Goal: Task Accomplishment & Management: Use online tool/utility

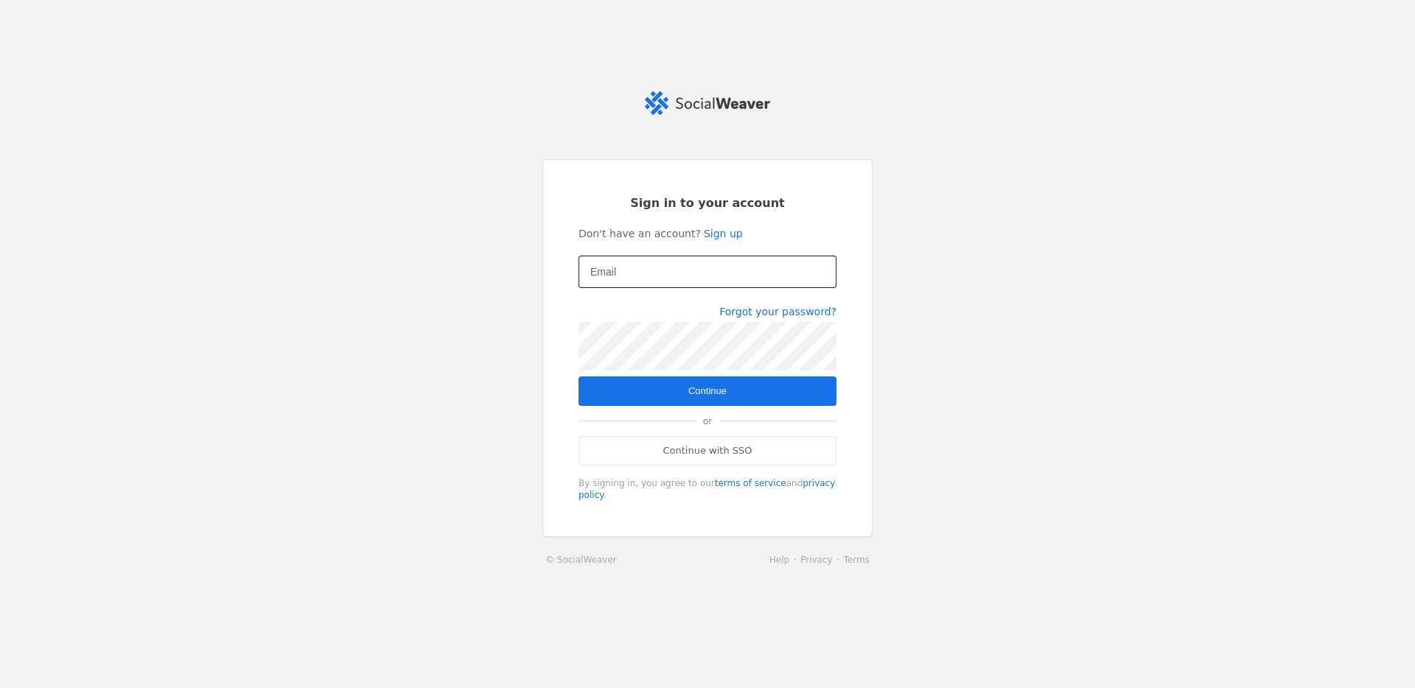
click at [603, 265] on mat-label "Email" at bounding box center [603, 272] width 26 height 18
click at [603, 265] on input "Email" at bounding box center [707, 272] width 234 height 18
click at [632, 271] on input "Email" at bounding box center [707, 272] width 234 height 18
type input "[EMAIL_ADDRESS][DOMAIN_NAME]"
click at [623, 397] on span "submit" at bounding box center [707, 390] width 258 height 29
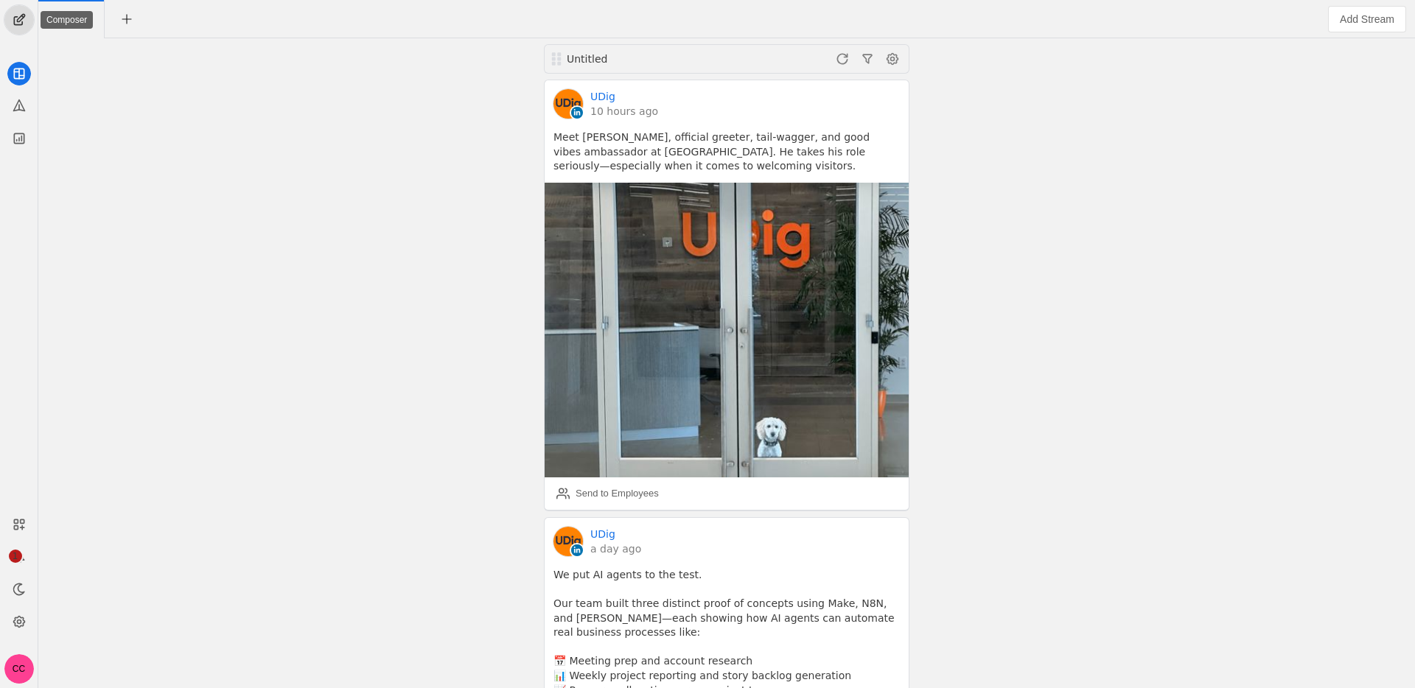
click at [17, 25] on span "undefined" at bounding box center [18, 19] width 29 height 29
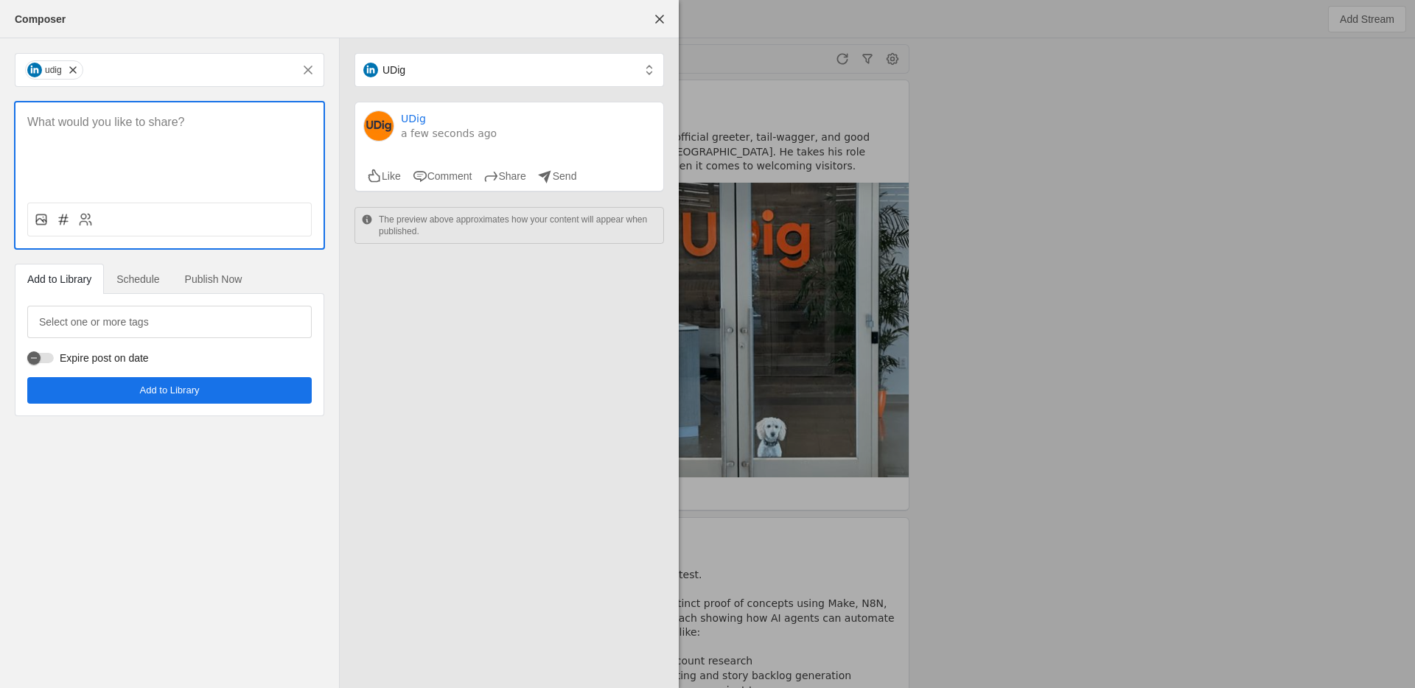
click at [85, 120] on p at bounding box center [169, 122] width 284 height 17
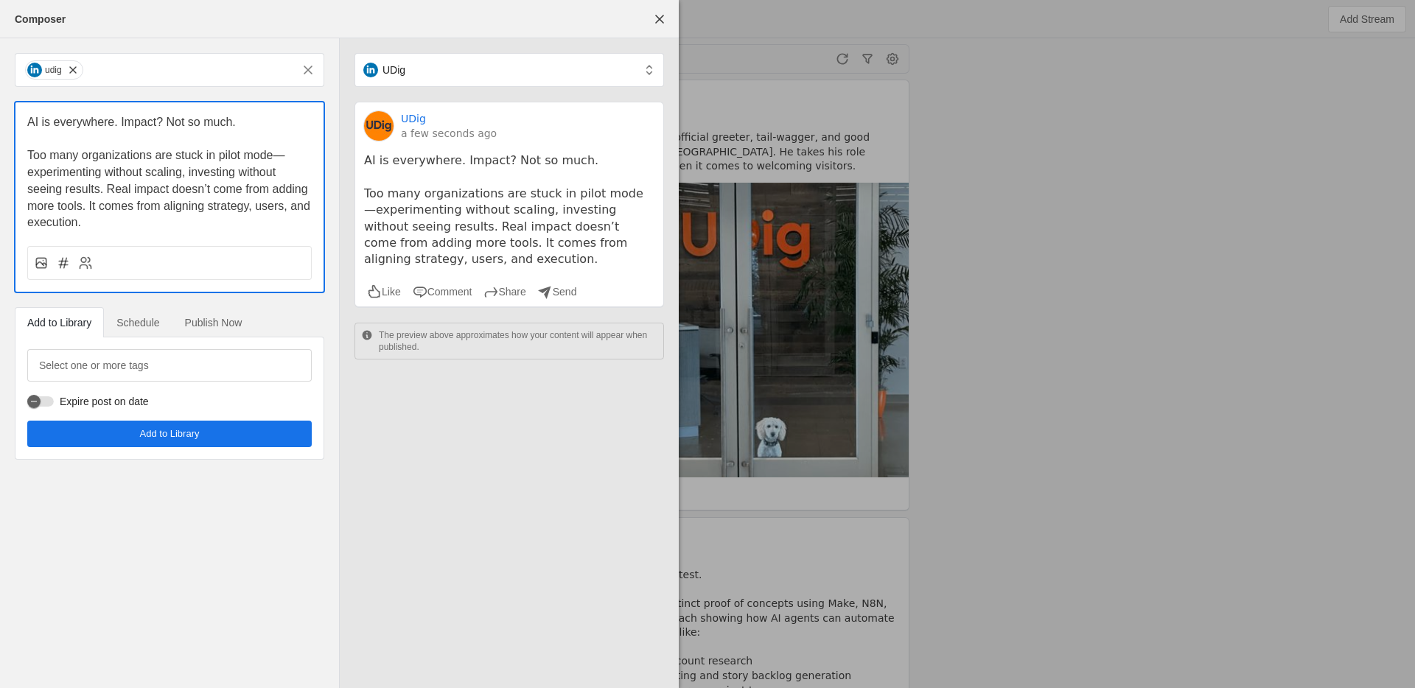
click at [138, 323] on span "Schedule" at bounding box center [137, 323] width 43 height 10
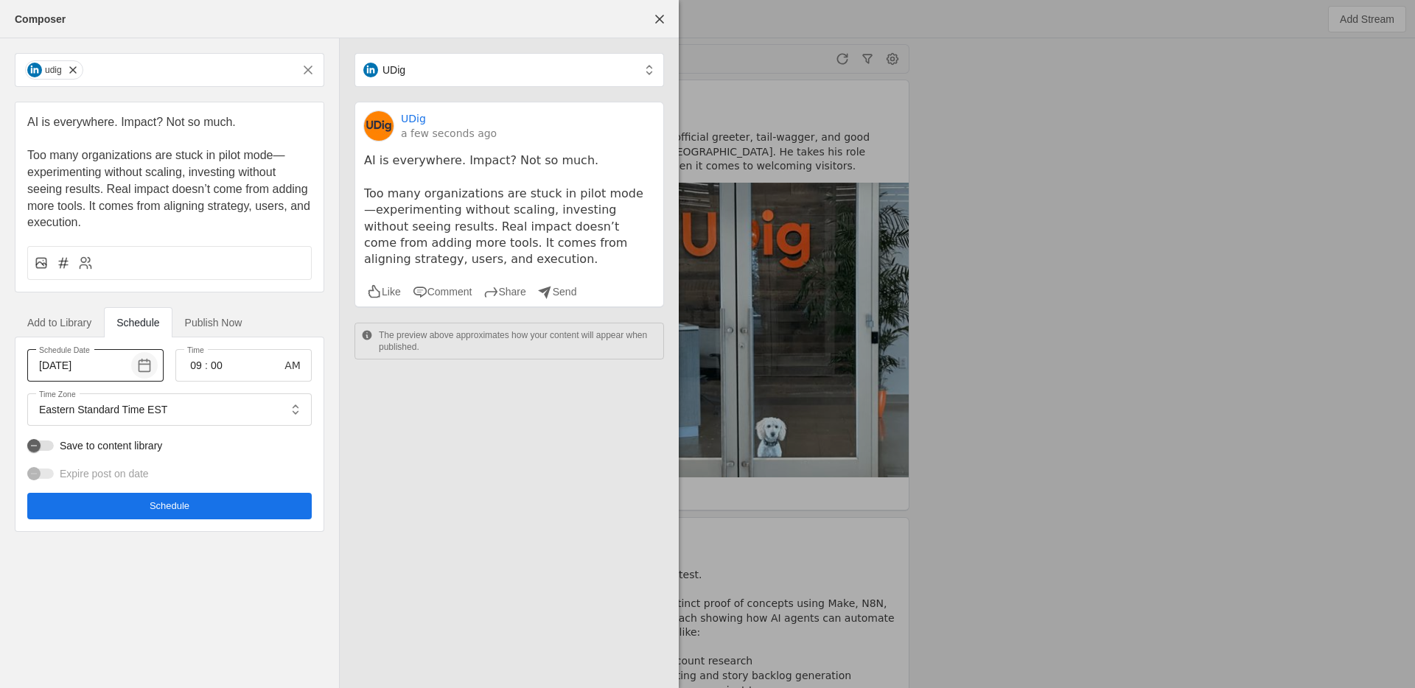
click at [151, 368] on span "button" at bounding box center [144, 365] width 27 height 27
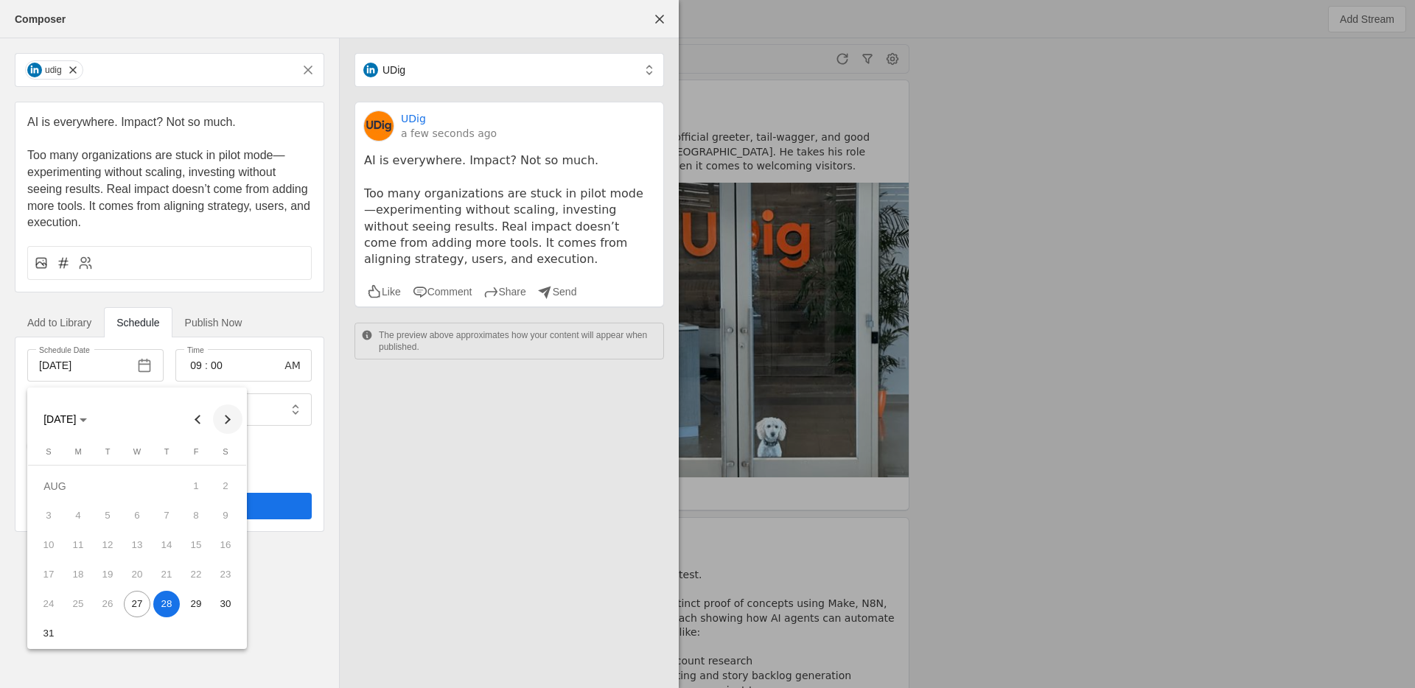
click at [228, 427] on span "Next month" at bounding box center [227, 418] width 29 height 29
click at [105, 543] on span "9" at bounding box center [107, 545] width 27 height 27
type input "[DATE]"
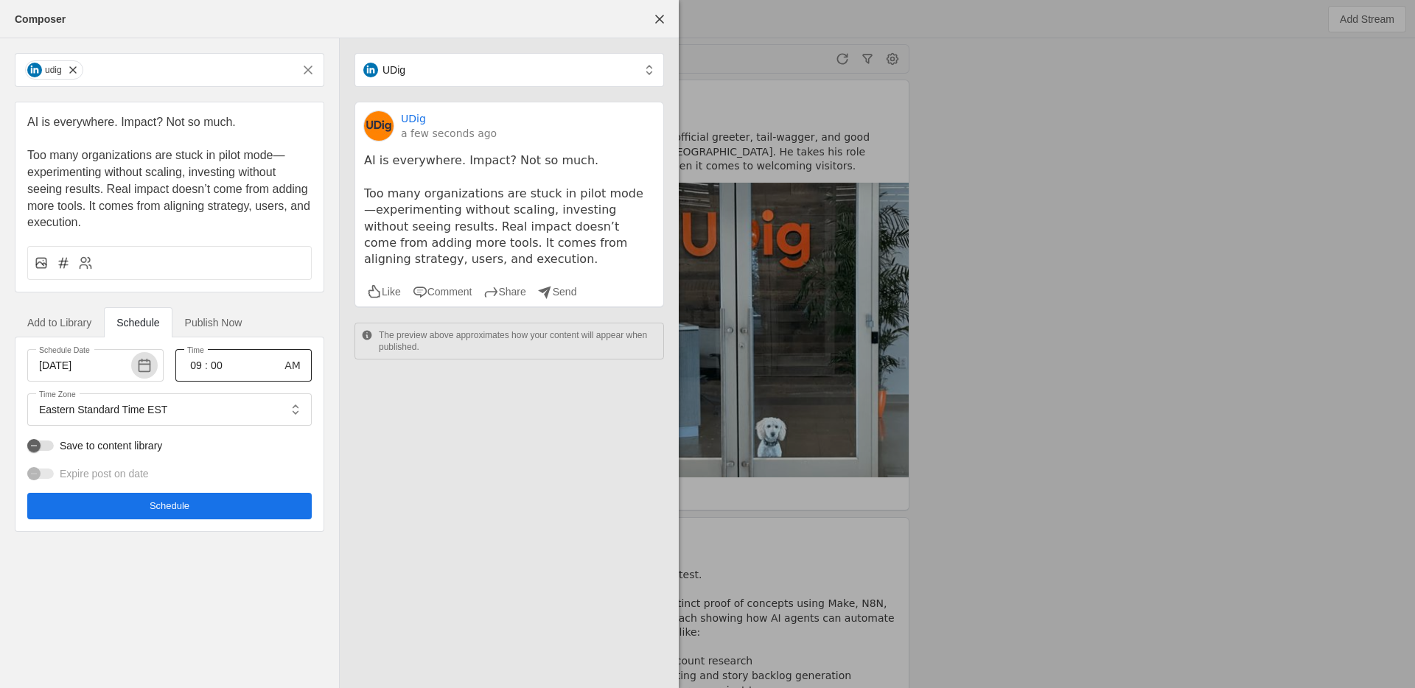
click at [195, 368] on input "09" at bounding box center [196, 366] width 18 height 18
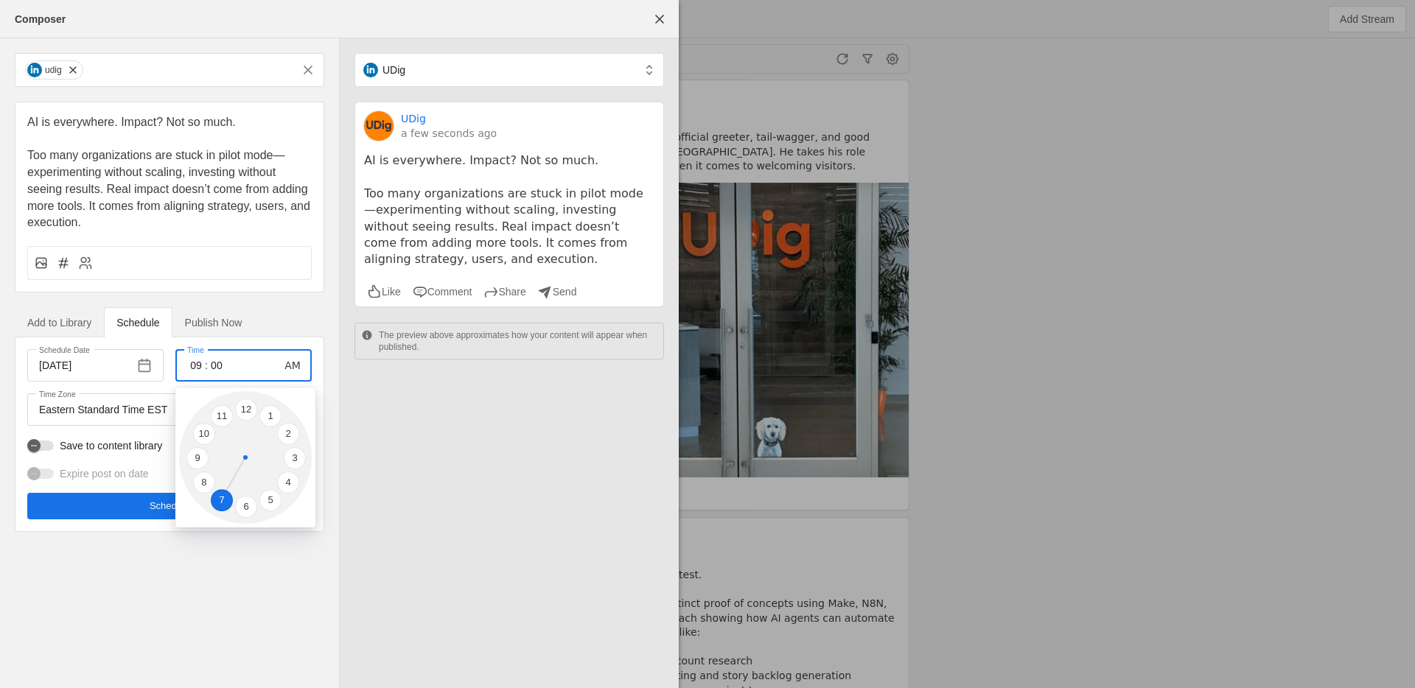
click at [223, 501] on li "7" at bounding box center [222, 500] width 22 height 22
type input "07"
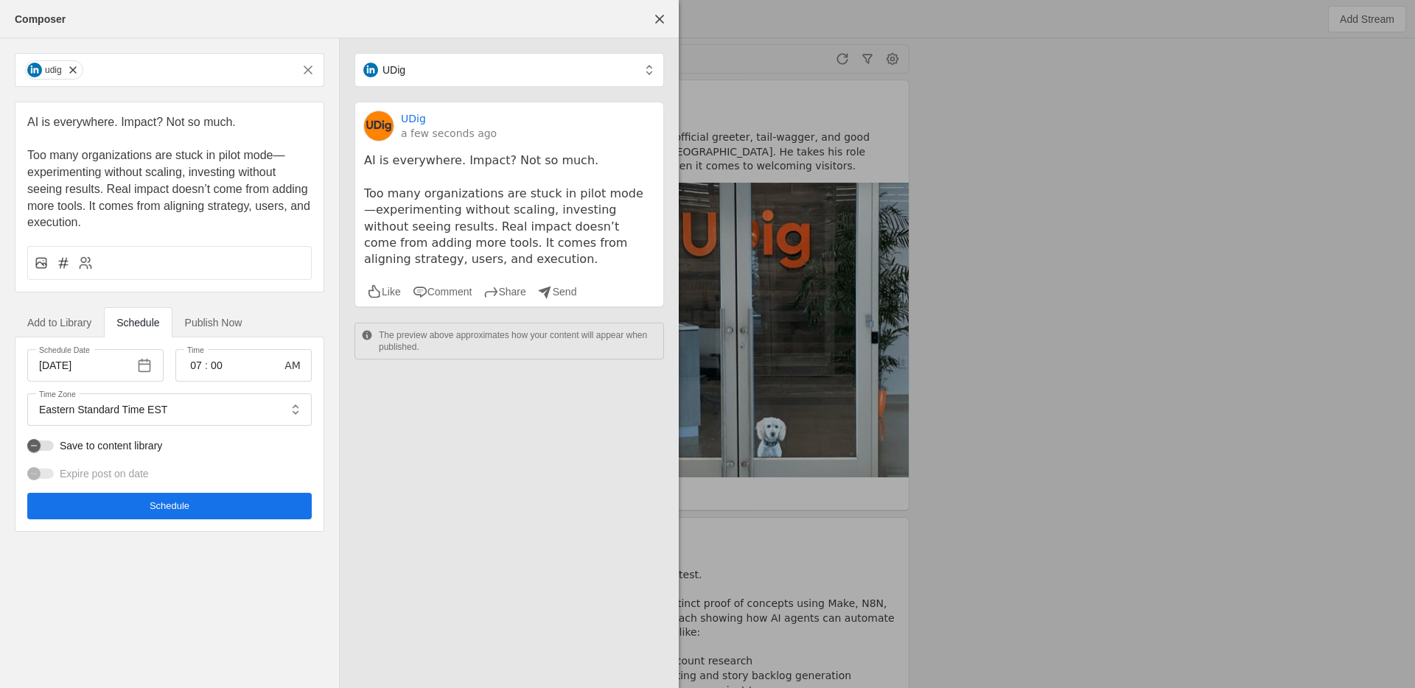
click at [172, 514] on span "undefined" at bounding box center [169, 506] width 284 height 27
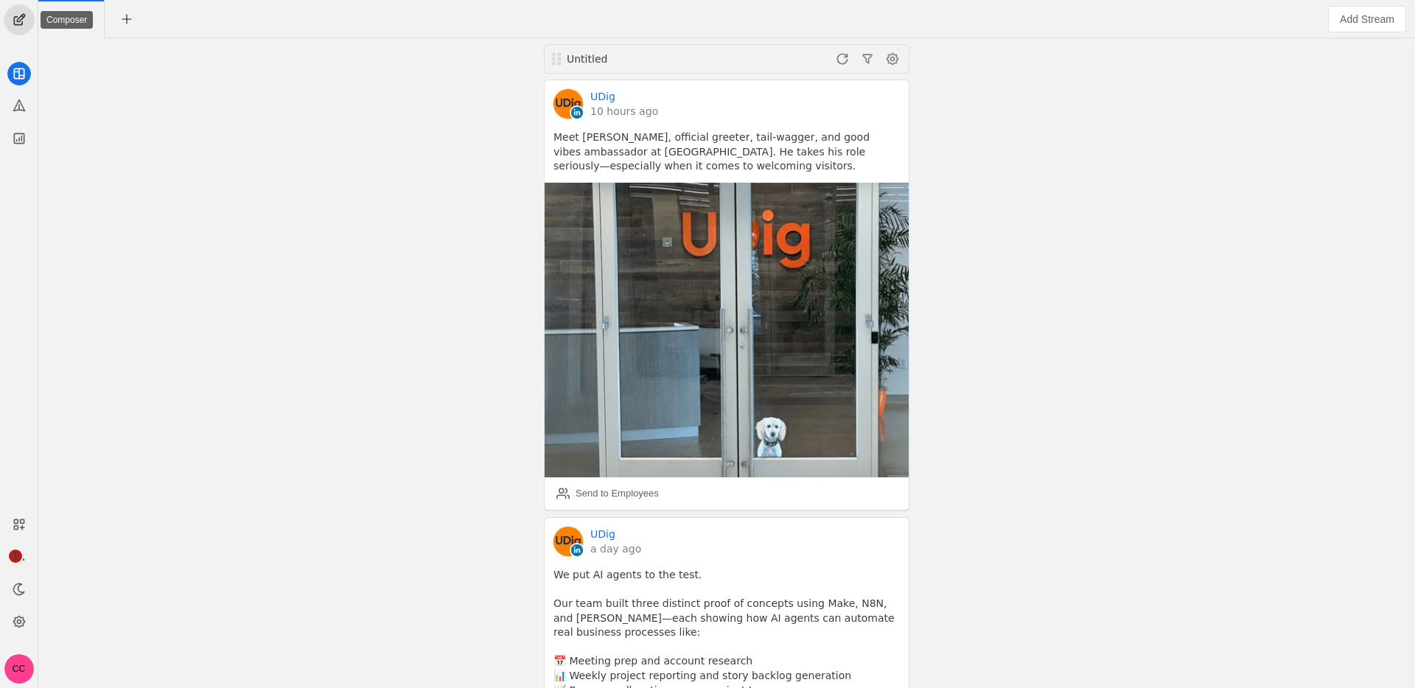
click at [19, 17] on span "undefined" at bounding box center [18, 19] width 29 height 29
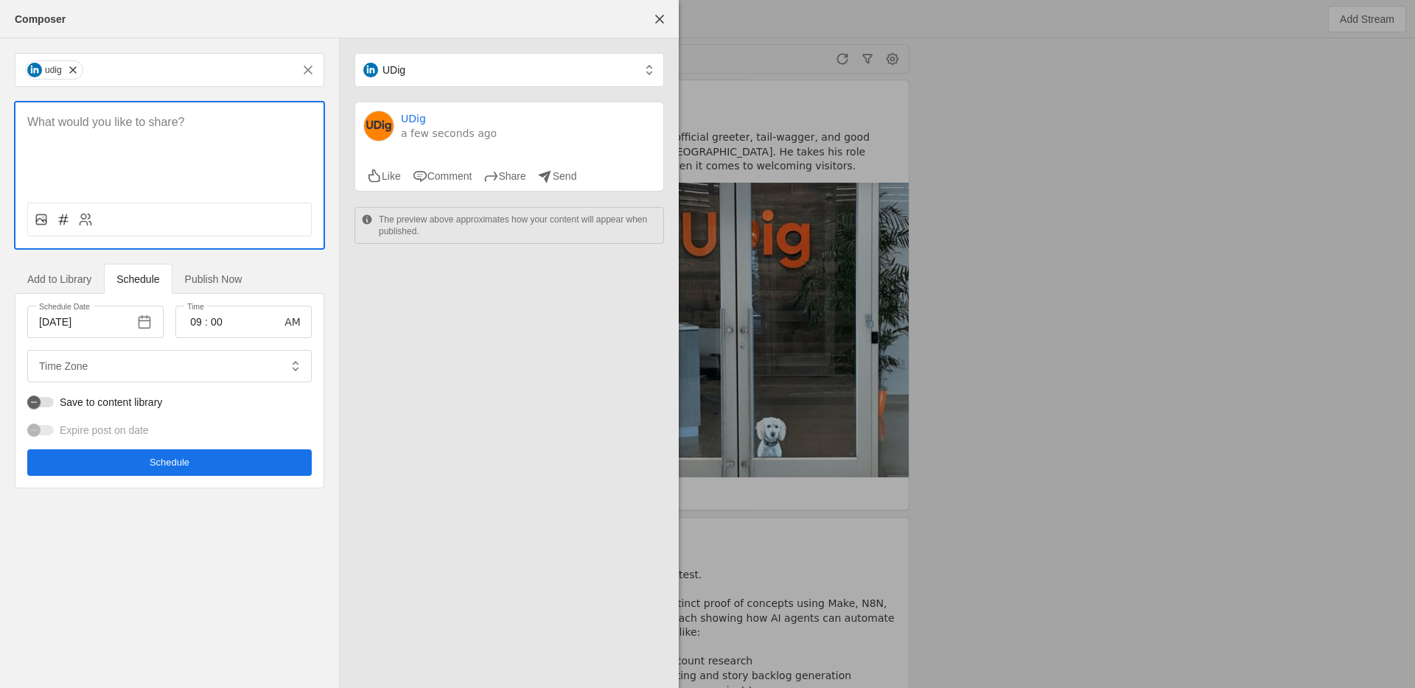
type input "Eastern Standard Time EST"
click at [105, 148] on div at bounding box center [169, 146] width 308 height 88
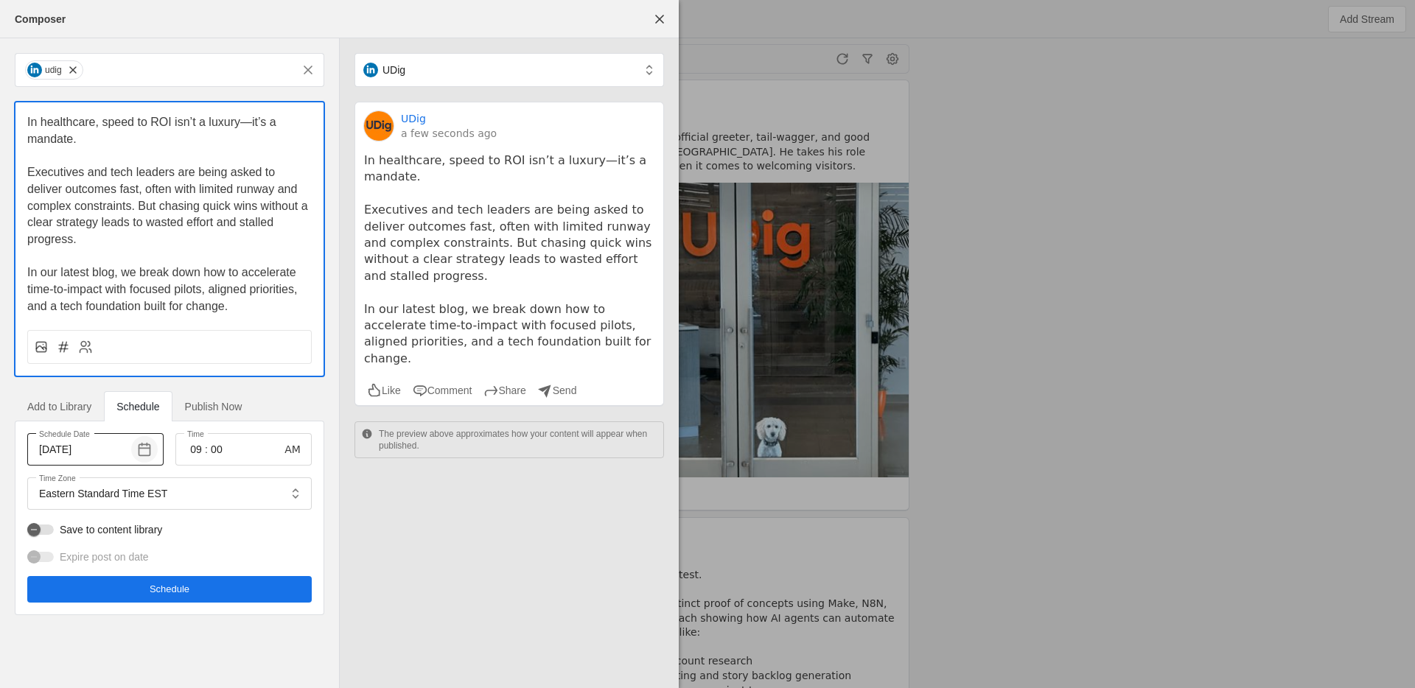
click at [143, 446] on span "button" at bounding box center [144, 449] width 27 height 27
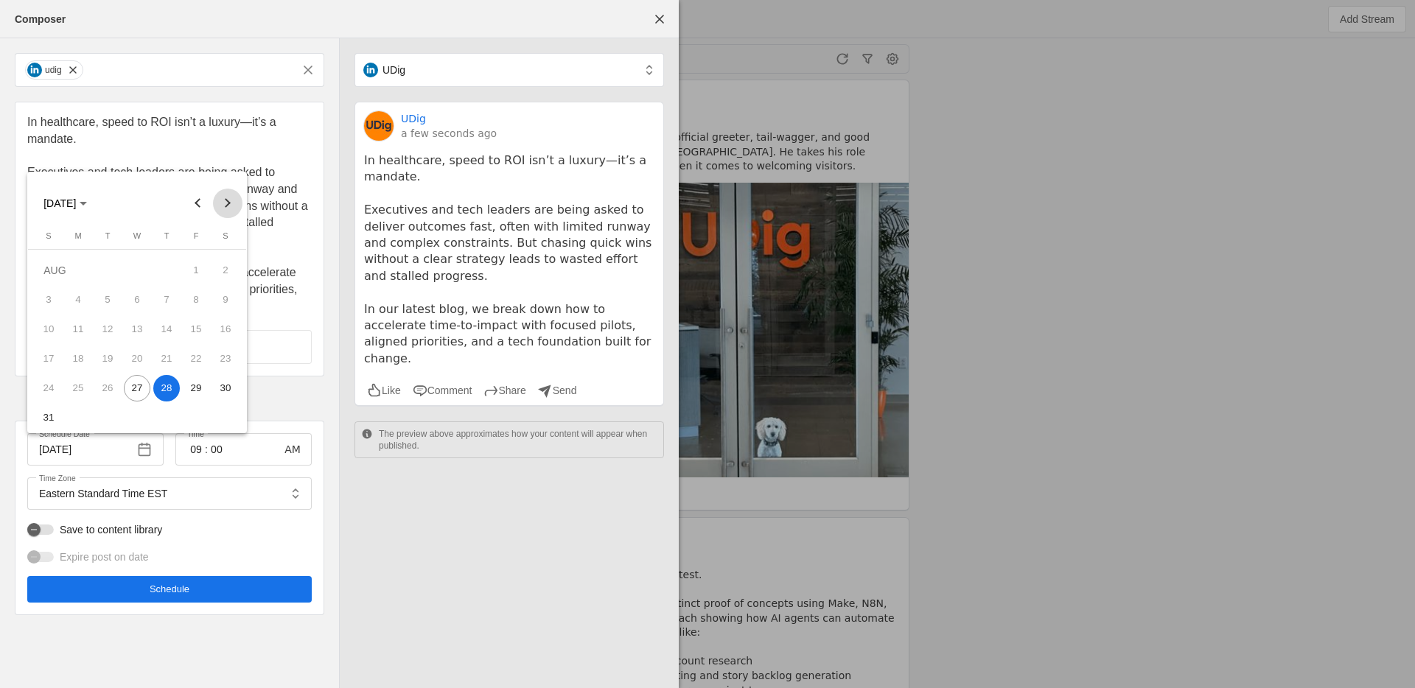
click at [234, 206] on span "Next month" at bounding box center [227, 203] width 29 height 29
click at [161, 331] on span "11" at bounding box center [166, 329] width 27 height 27
type input "[DATE]"
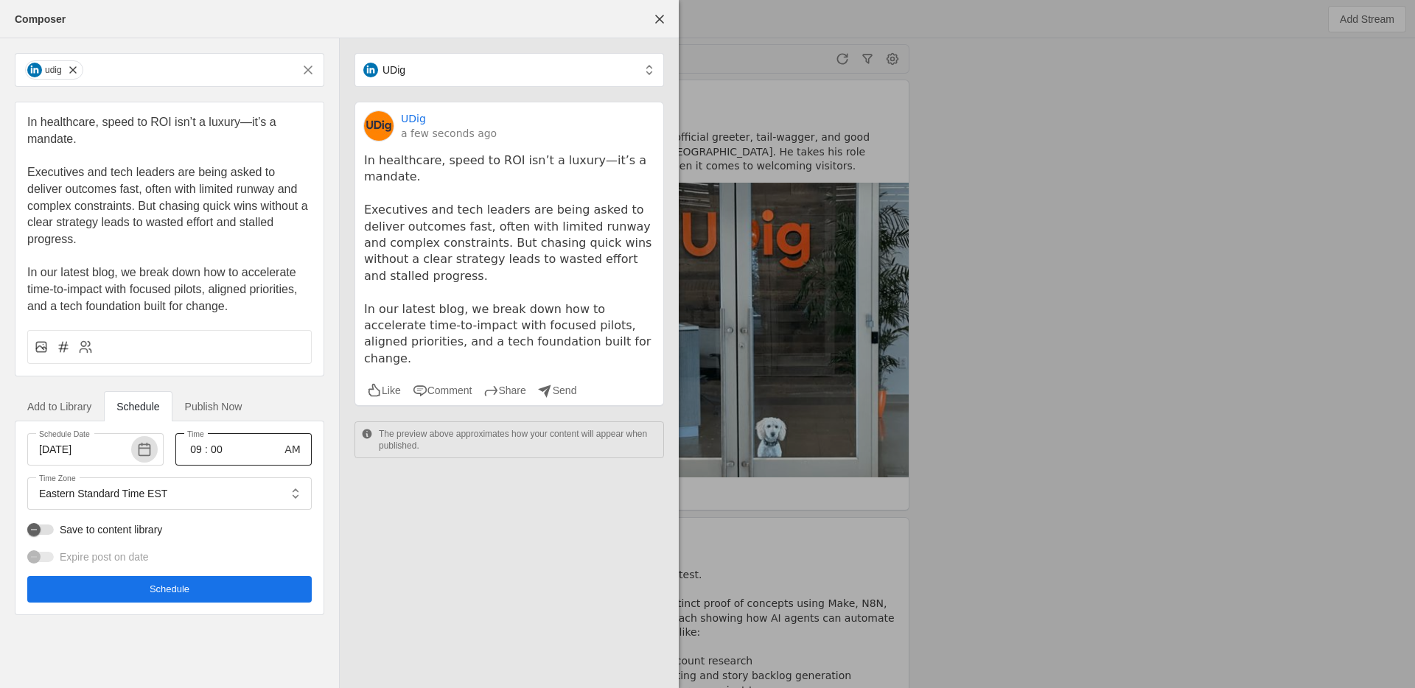
click at [187, 446] on input "09" at bounding box center [196, 450] width 18 height 18
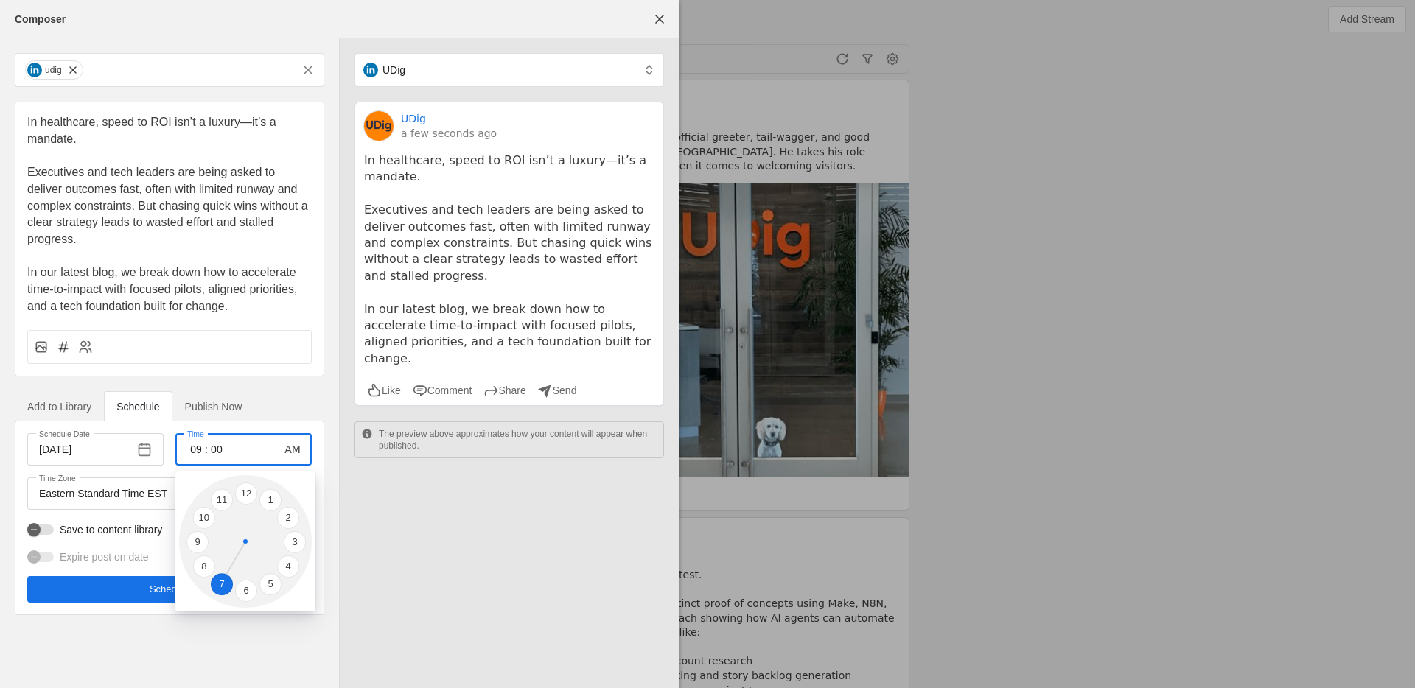
click at [226, 579] on li "7" at bounding box center [222, 584] width 22 height 22
type input "07"
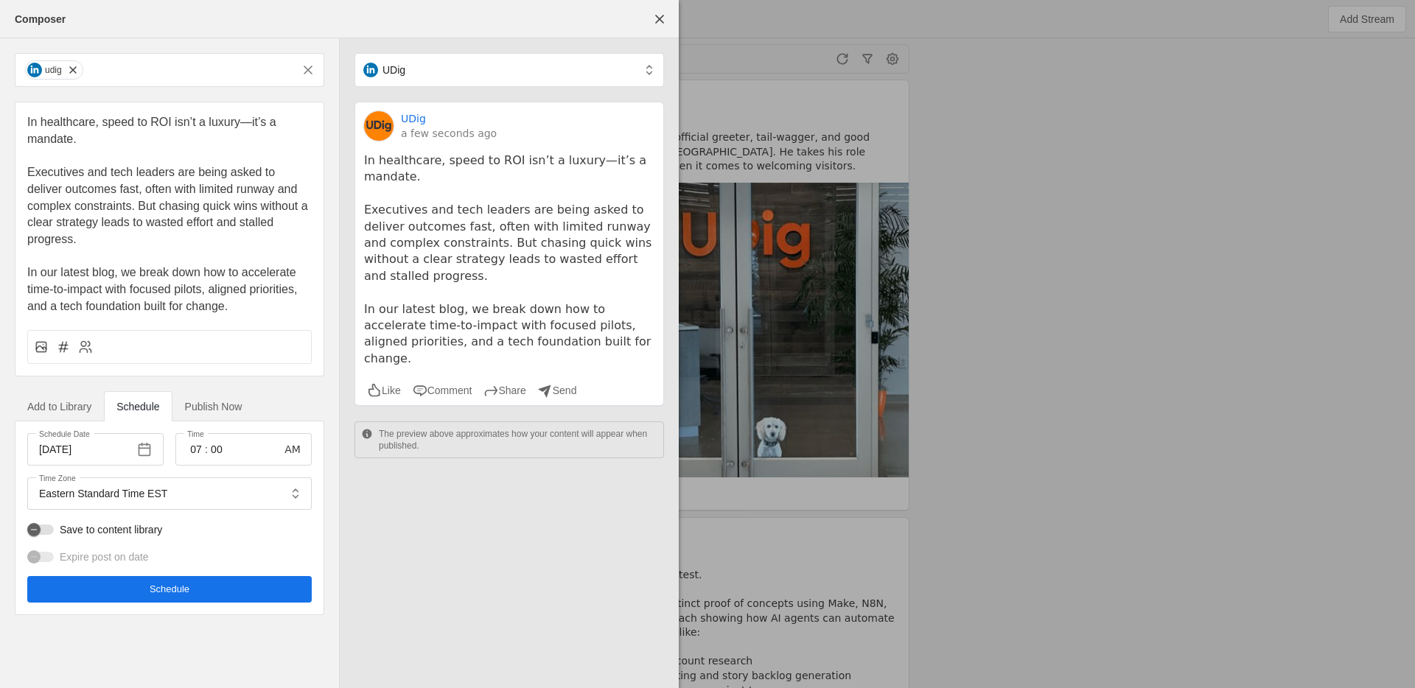
click at [223, 586] on span "undefined" at bounding box center [169, 589] width 284 height 27
